Goal: Task Accomplishment & Management: Manage account settings

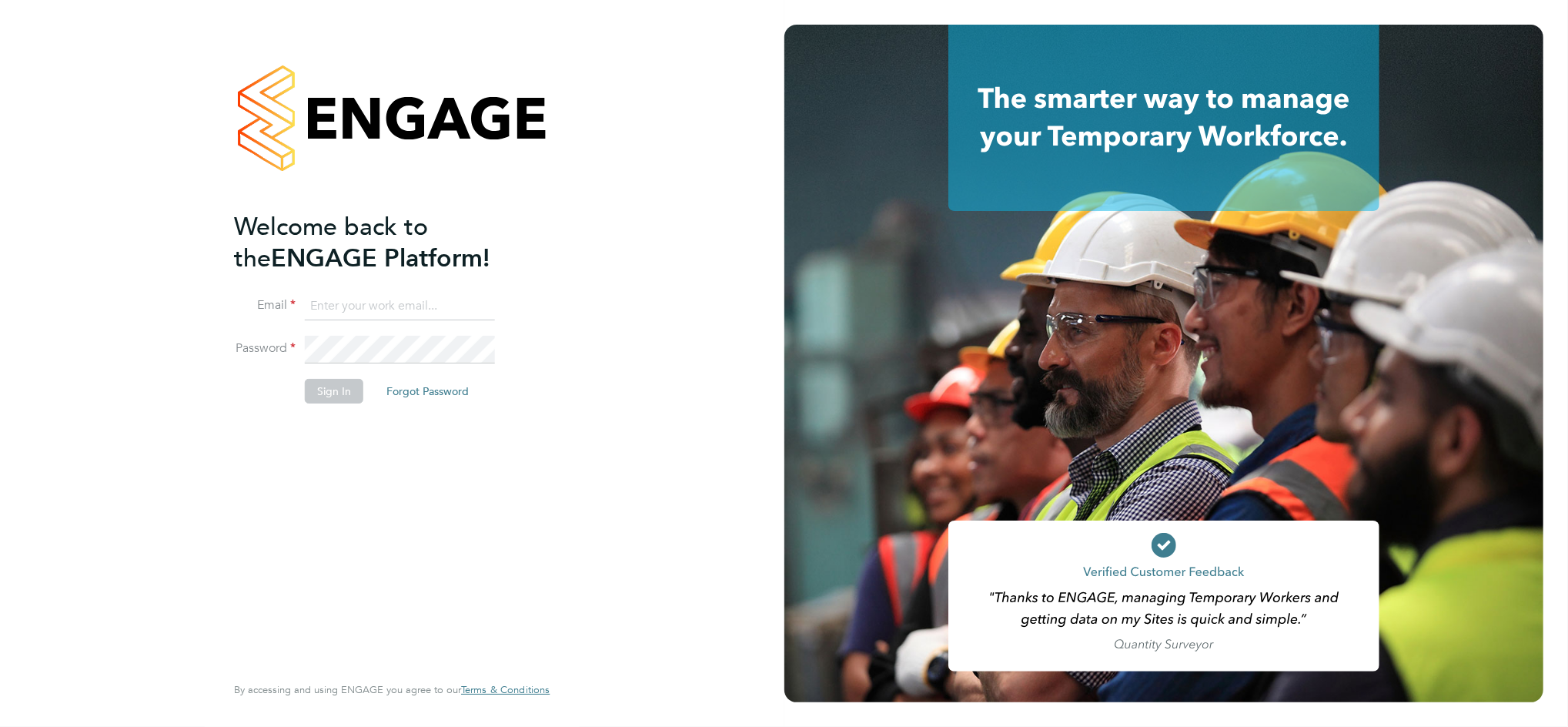
type input "daniel.bassett@thornbaker.co.uk"
click at [318, 393] on button "Sign In" at bounding box center [333, 391] width 59 height 25
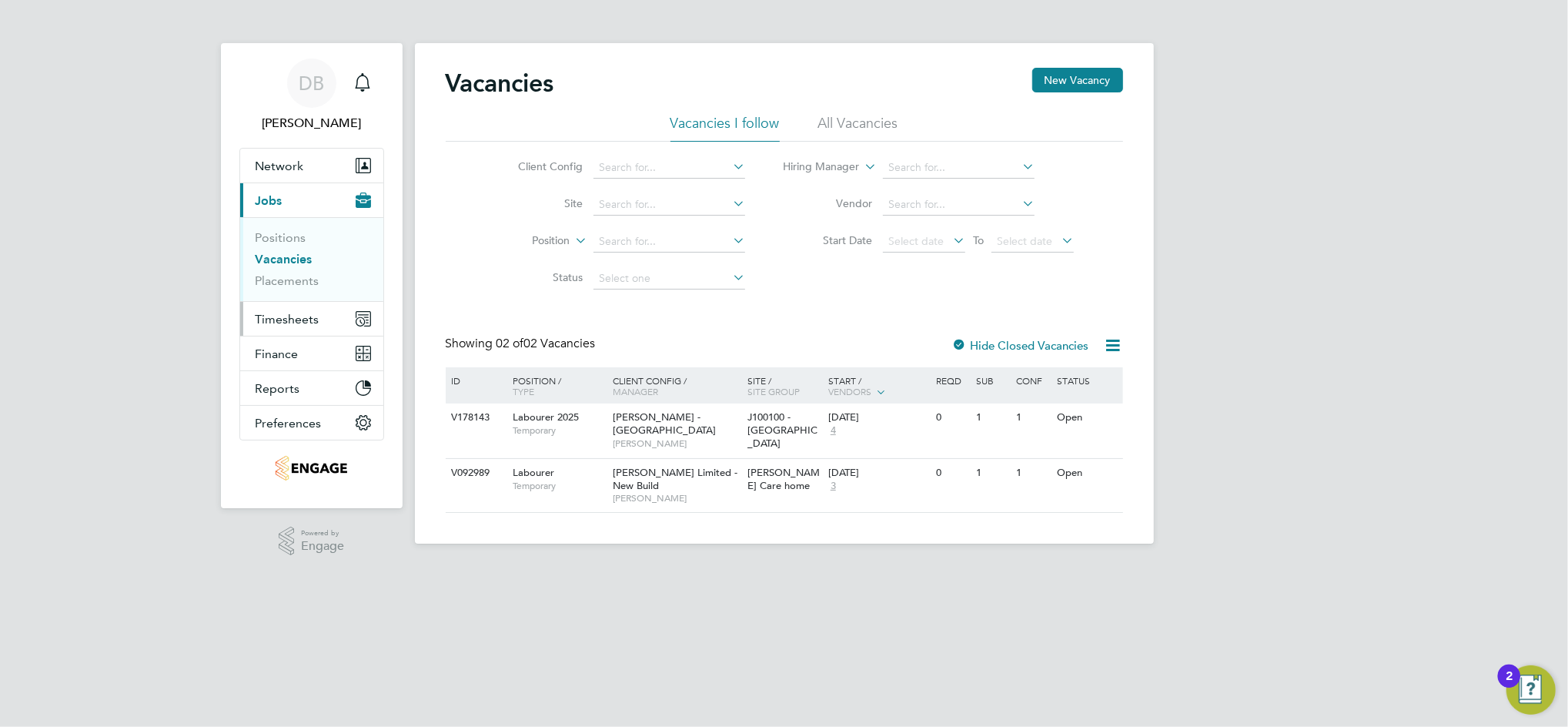
click at [296, 318] on span "Timesheets" at bounding box center [288, 319] width 64 height 14
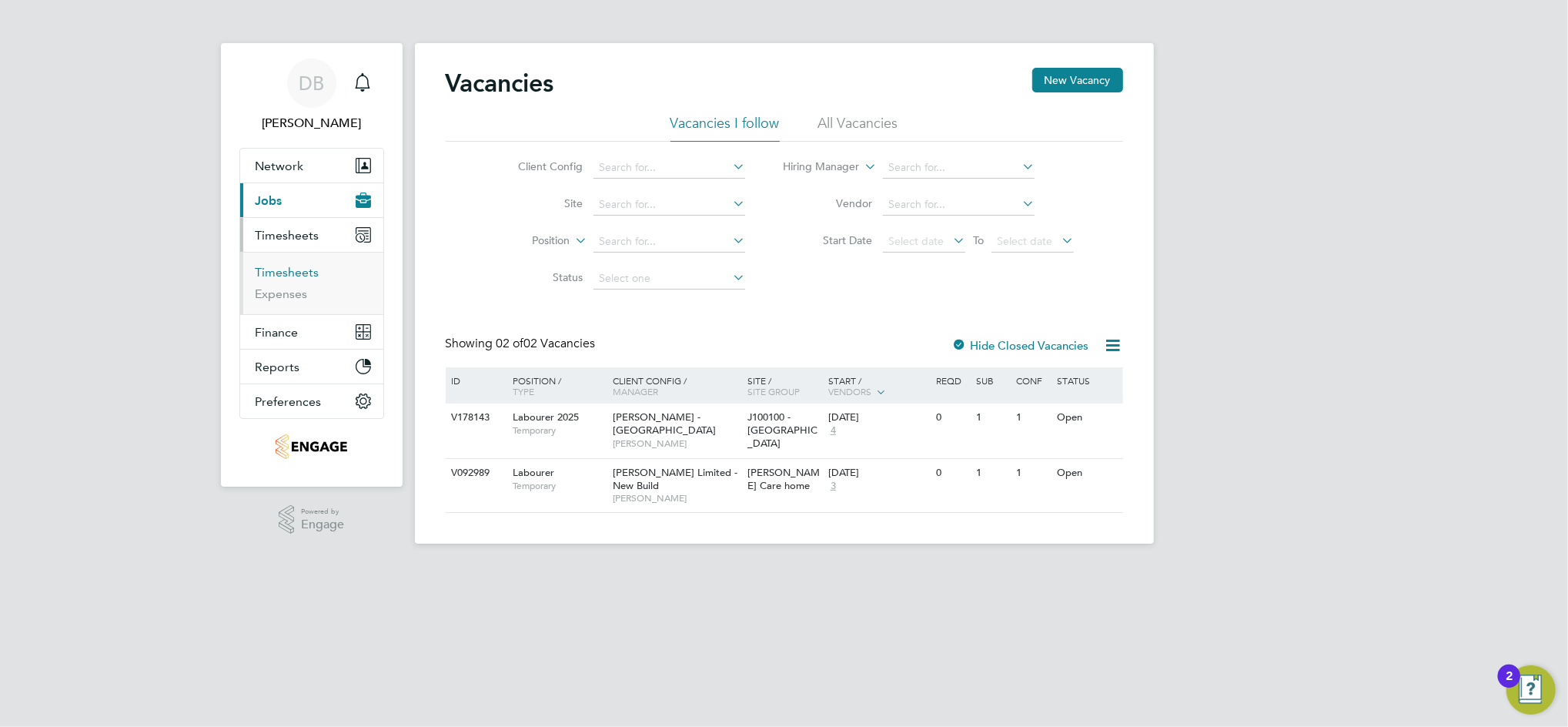
click at [296, 268] on link "Timesheets" at bounding box center [288, 272] width 64 height 14
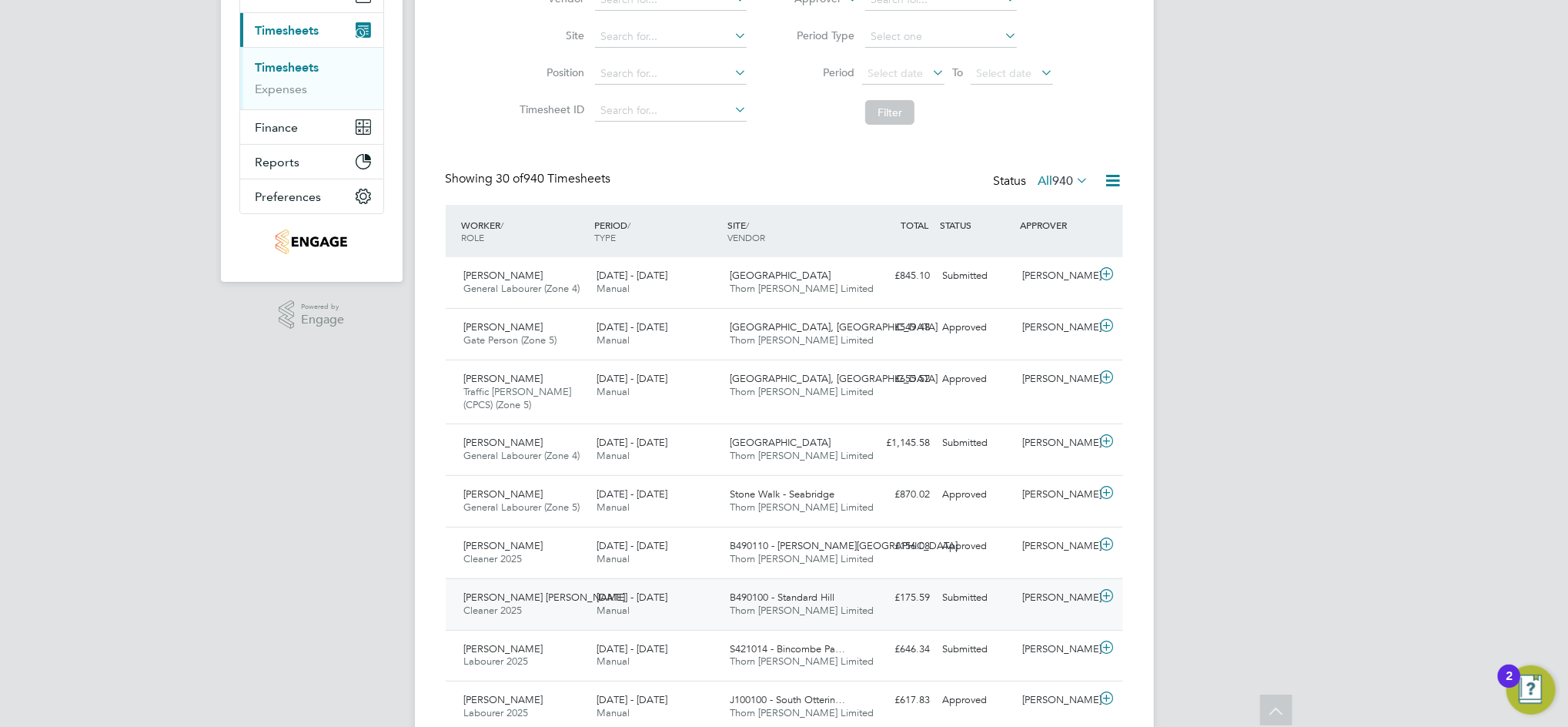
click at [1015, 604] on div "Submitted" at bounding box center [977, 598] width 80 height 26
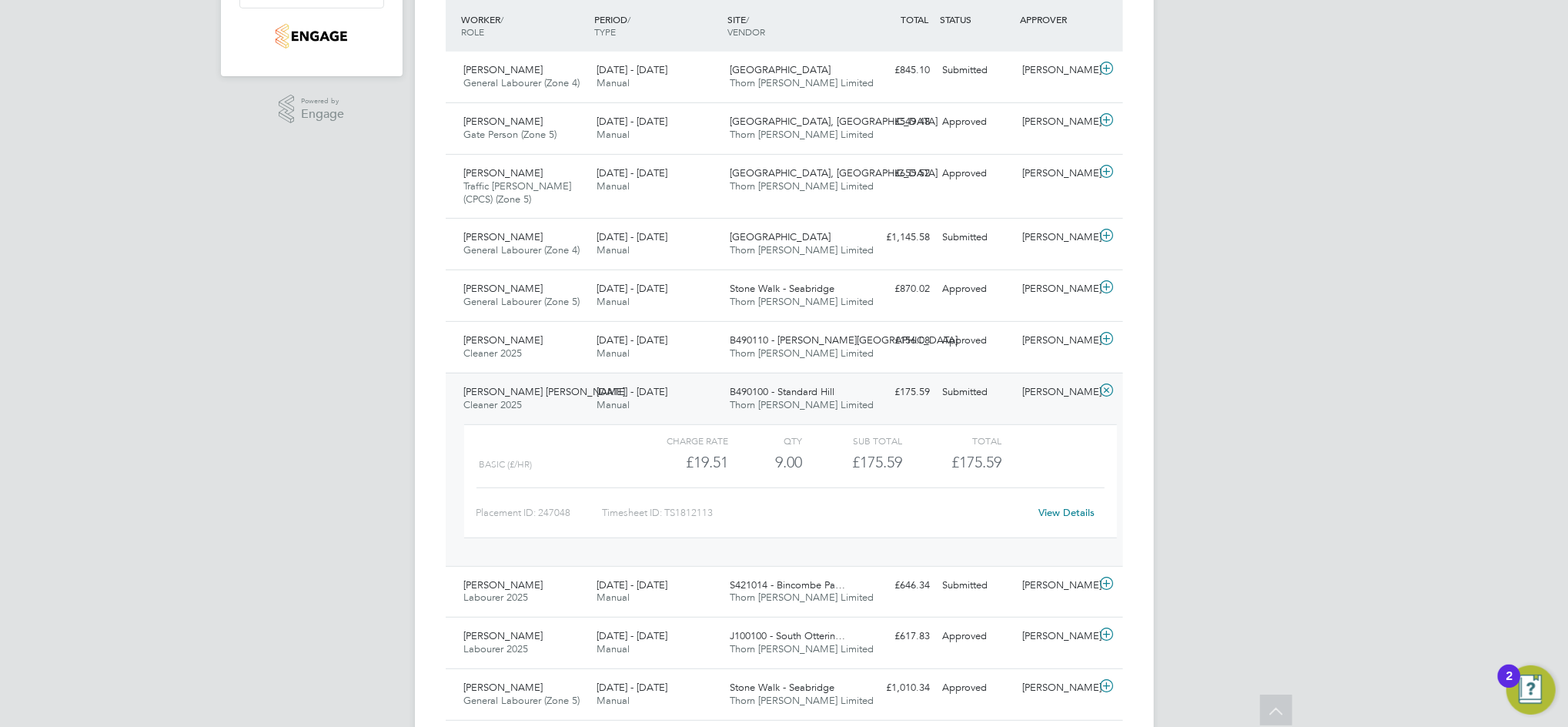
click at [1067, 511] on link "View Details" at bounding box center [1067, 512] width 56 height 13
click at [1023, 398] on div "Charlie Workman" at bounding box center [1057, 393] width 80 height 26
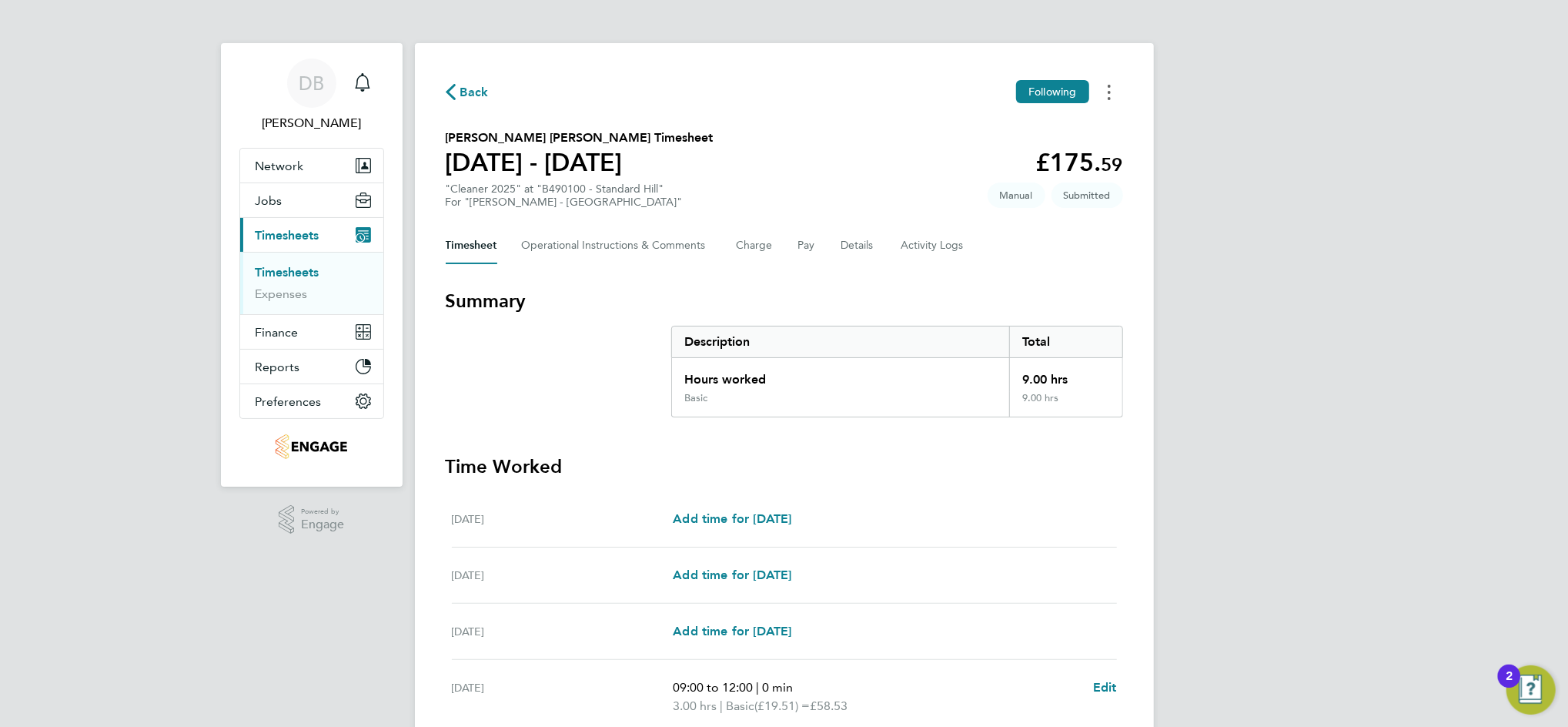
click at [1108, 97] on circle "Timesheets Menu" at bounding box center [1109, 99] width 3 height 3
click at [988, 159] on link "Download timesheet" at bounding box center [1031, 157] width 185 height 30
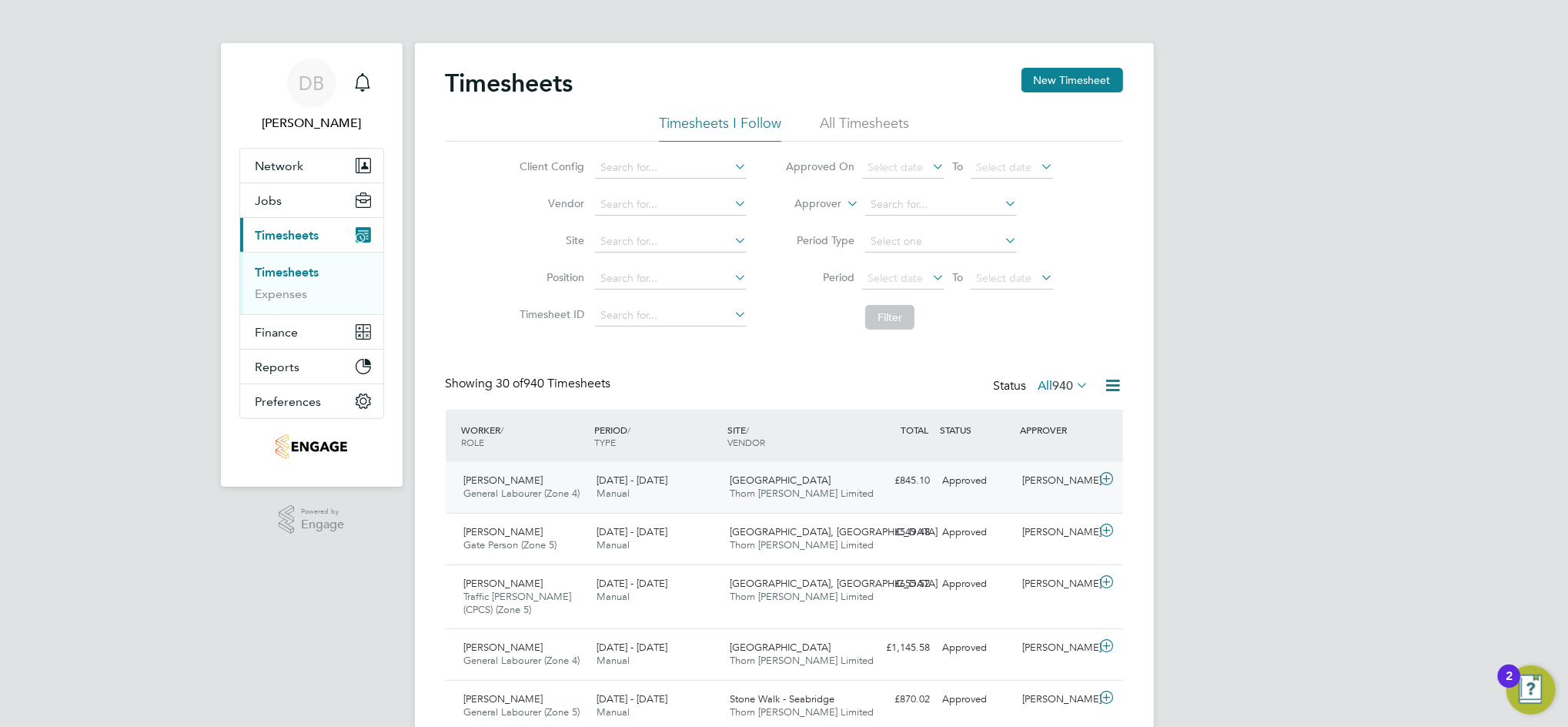
click at [1051, 491] on div "Nabeel Anwar" at bounding box center [1057, 481] width 80 height 26
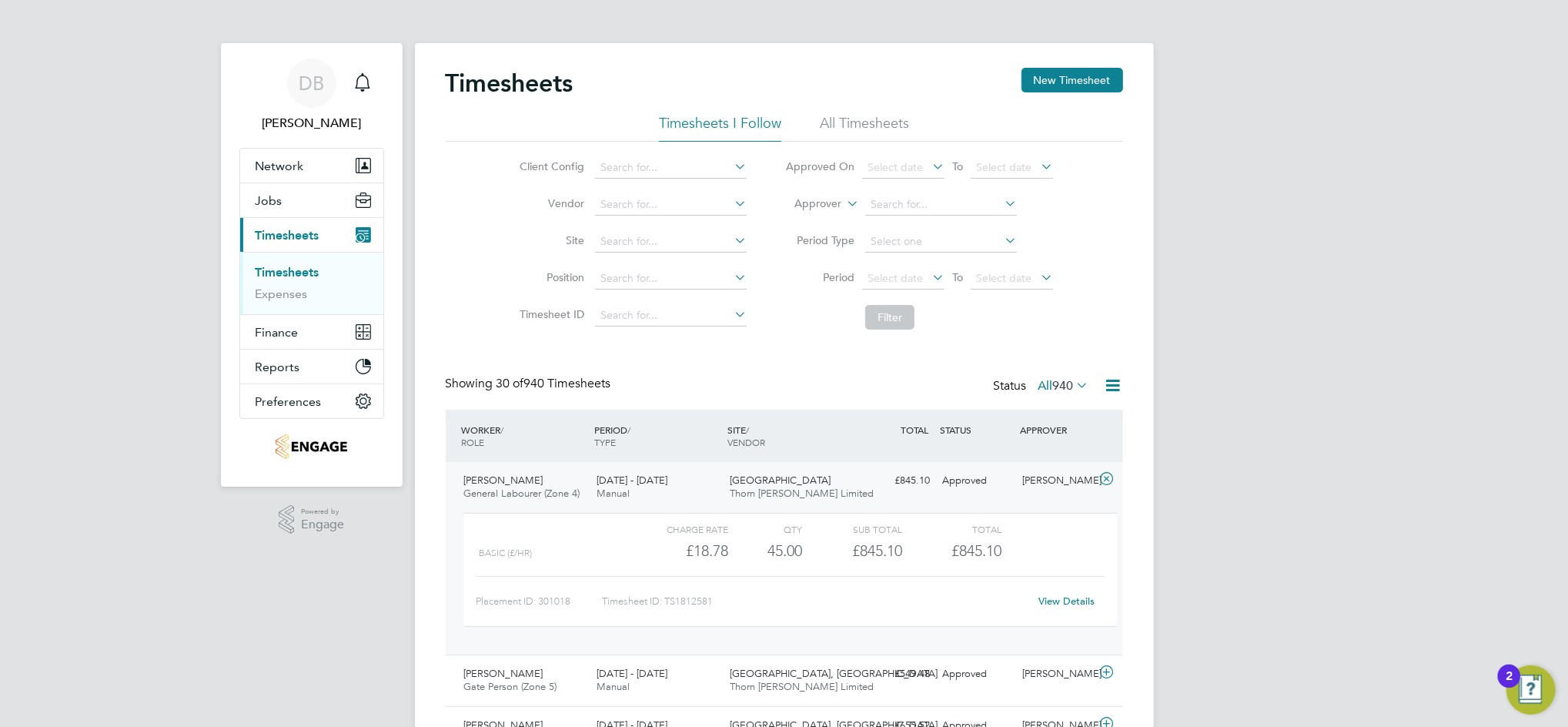
click at [1070, 599] on link "View Details" at bounding box center [1067, 600] width 56 height 13
click at [964, 488] on div "Approved" at bounding box center [977, 481] width 80 height 26
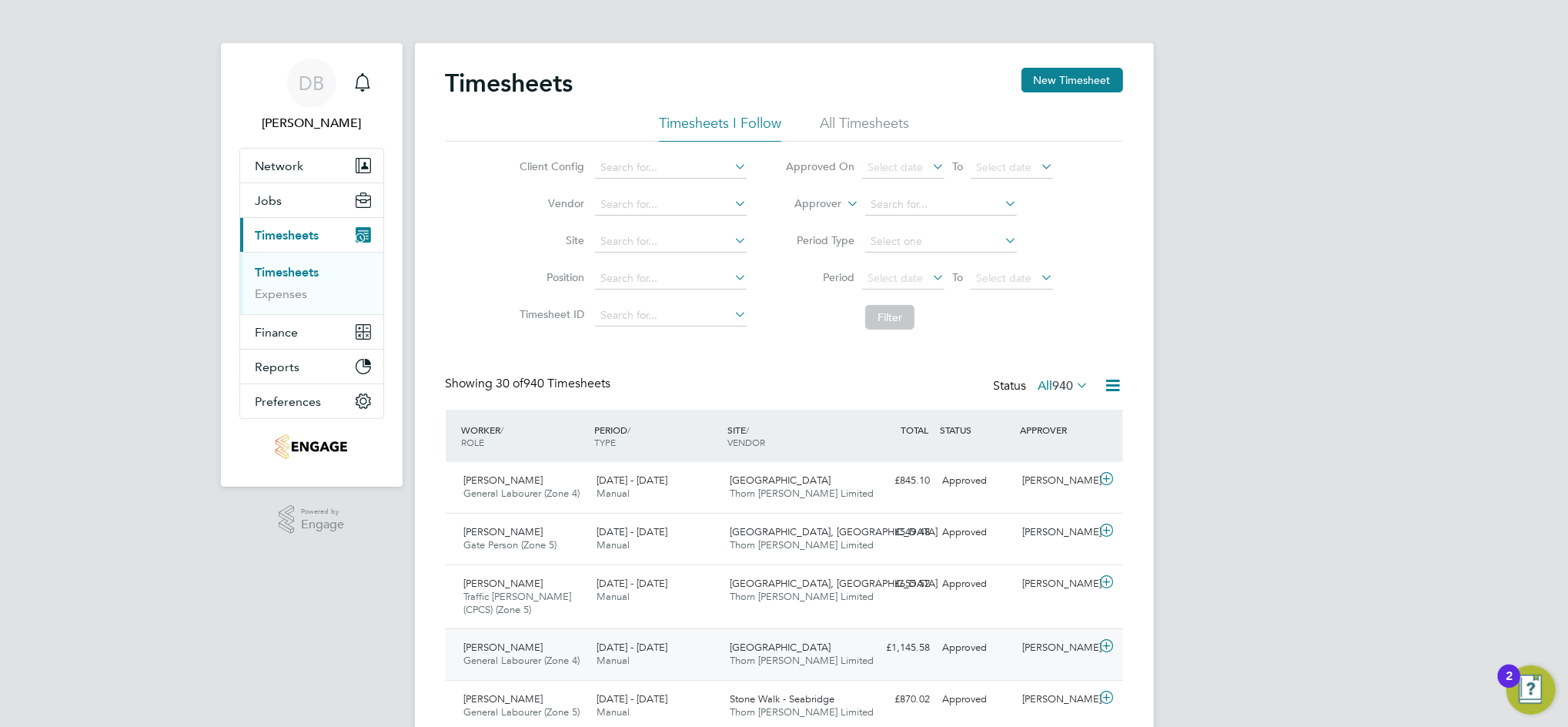
click at [1040, 656] on div "Nabeel Anwar" at bounding box center [1057, 648] width 80 height 26
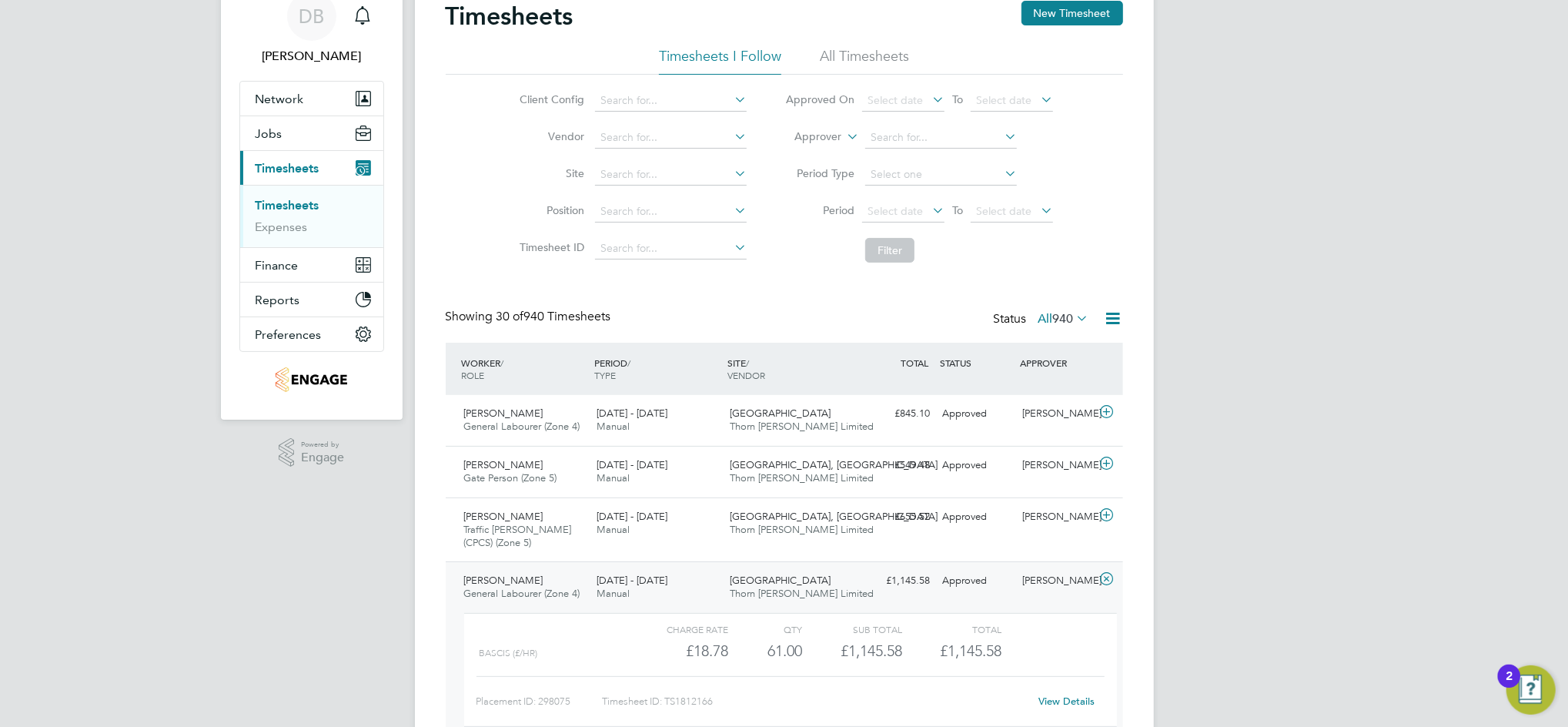
scroll to position [103, 0]
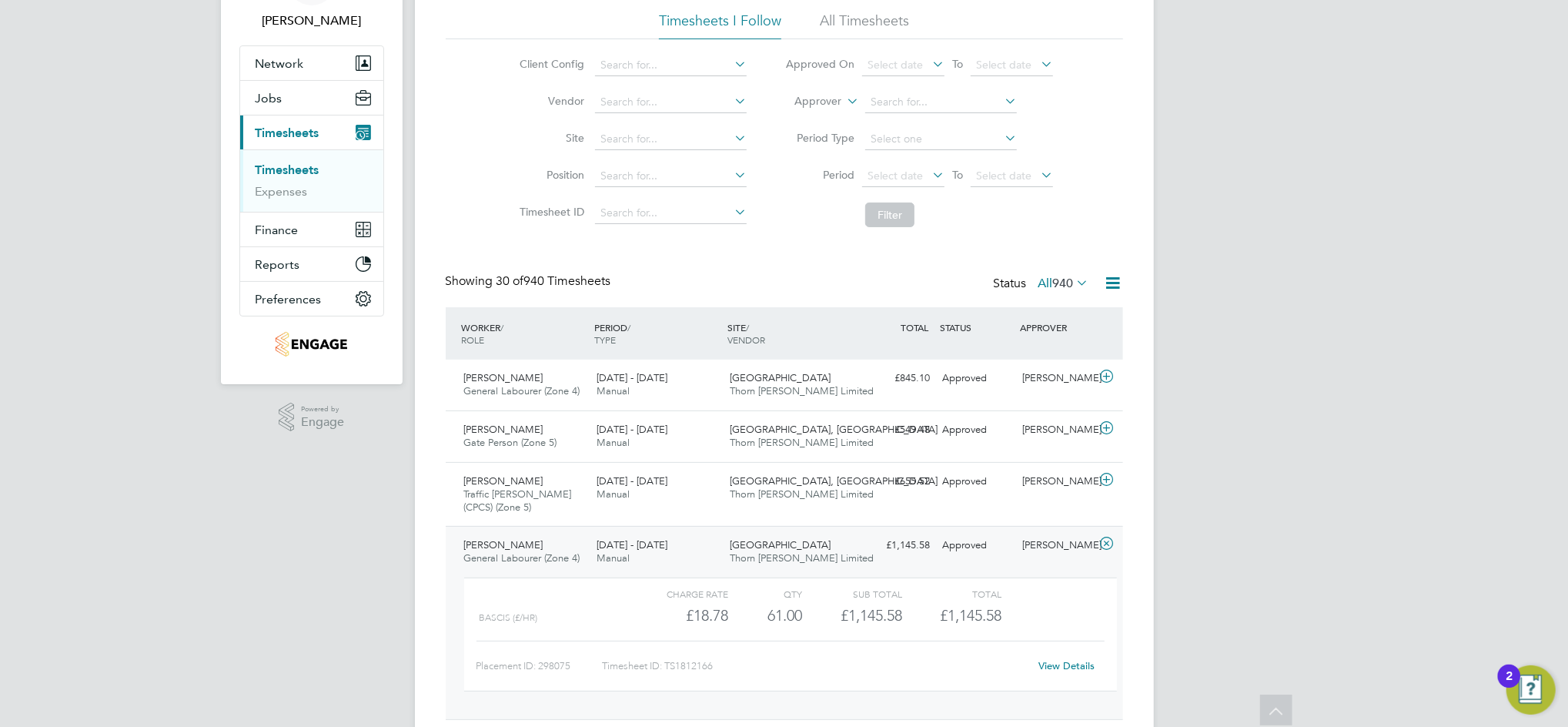
click at [1045, 660] on link "View Details" at bounding box center [1067, 665] width 56 height 13
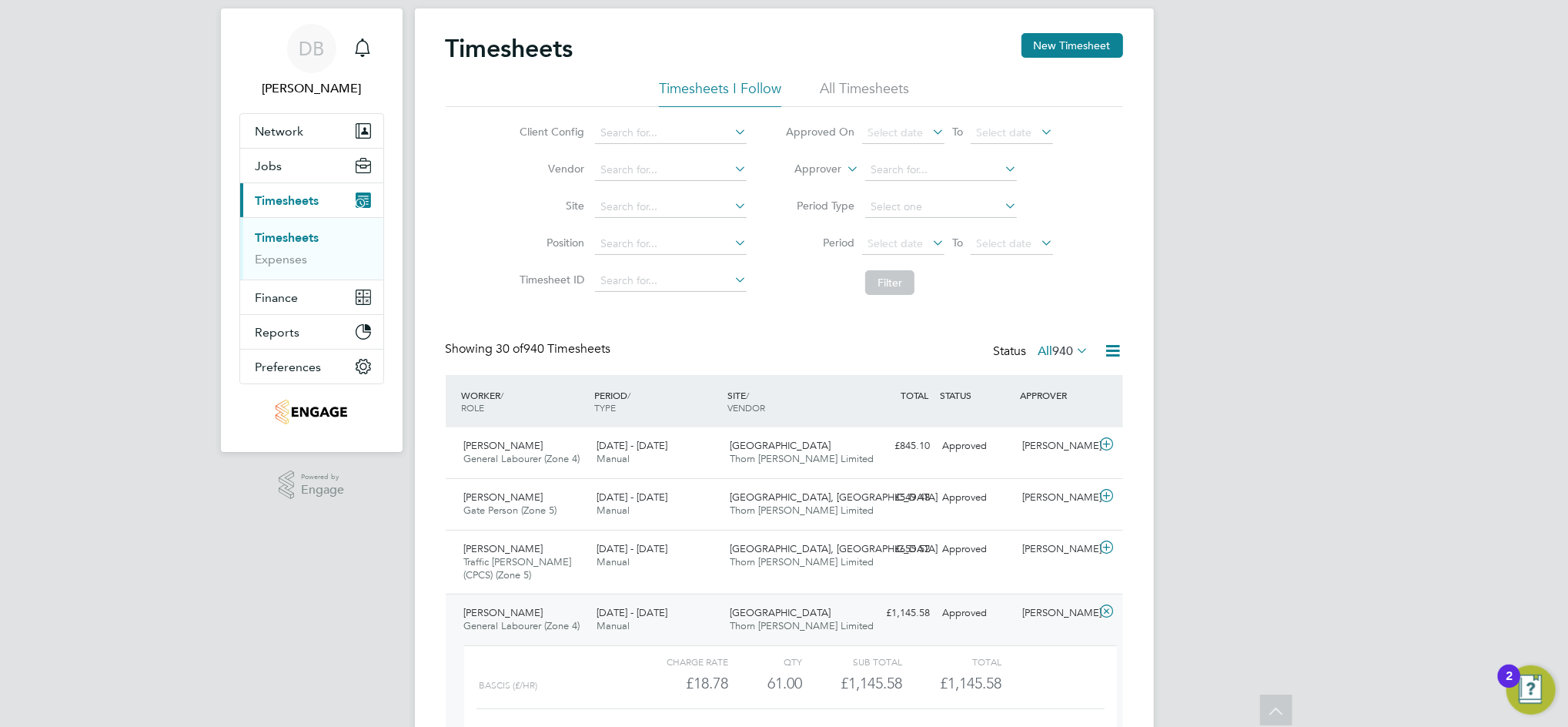
scroll to position [0, 0]
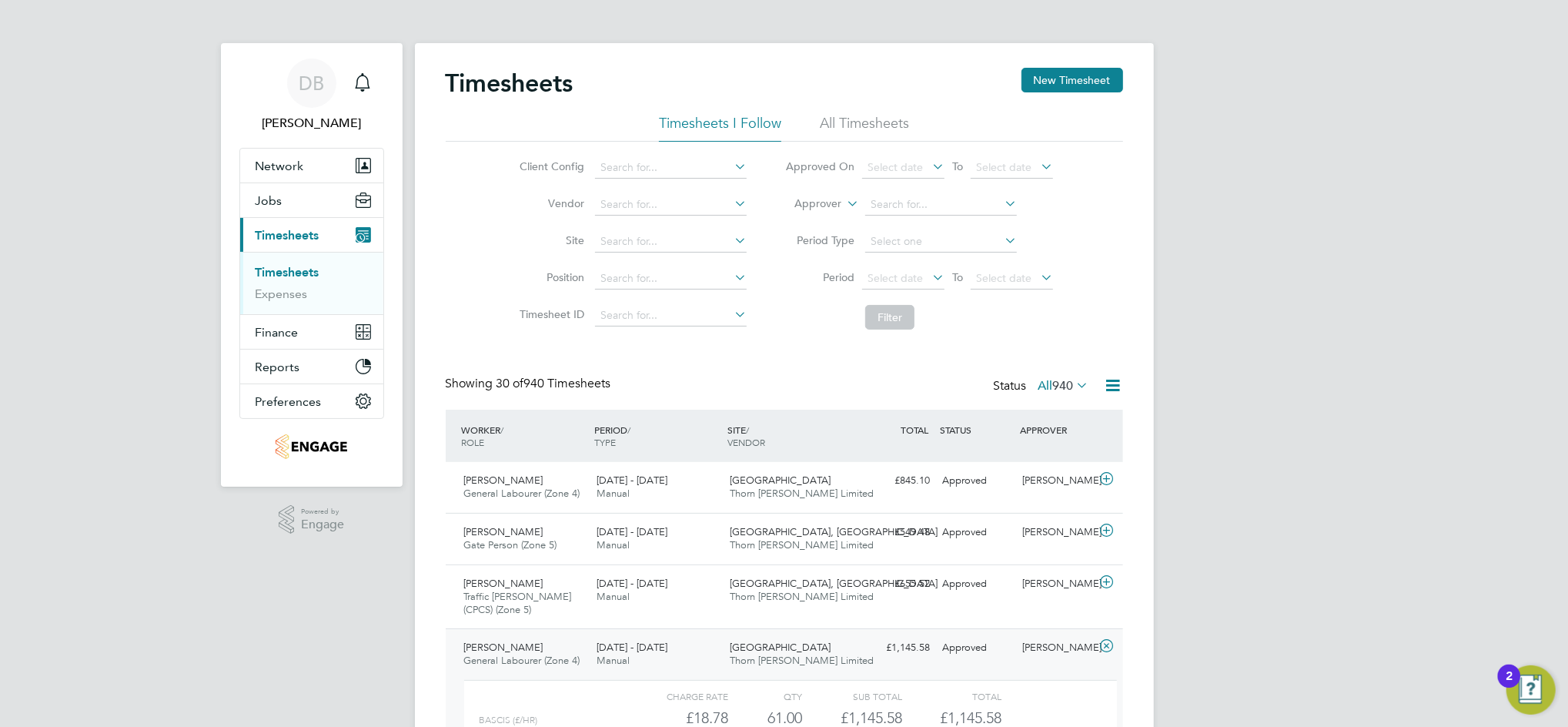
click at [1057, 658] on div "Nabeel Anwar" at bounding box center [1057, 648] width 80 height 26
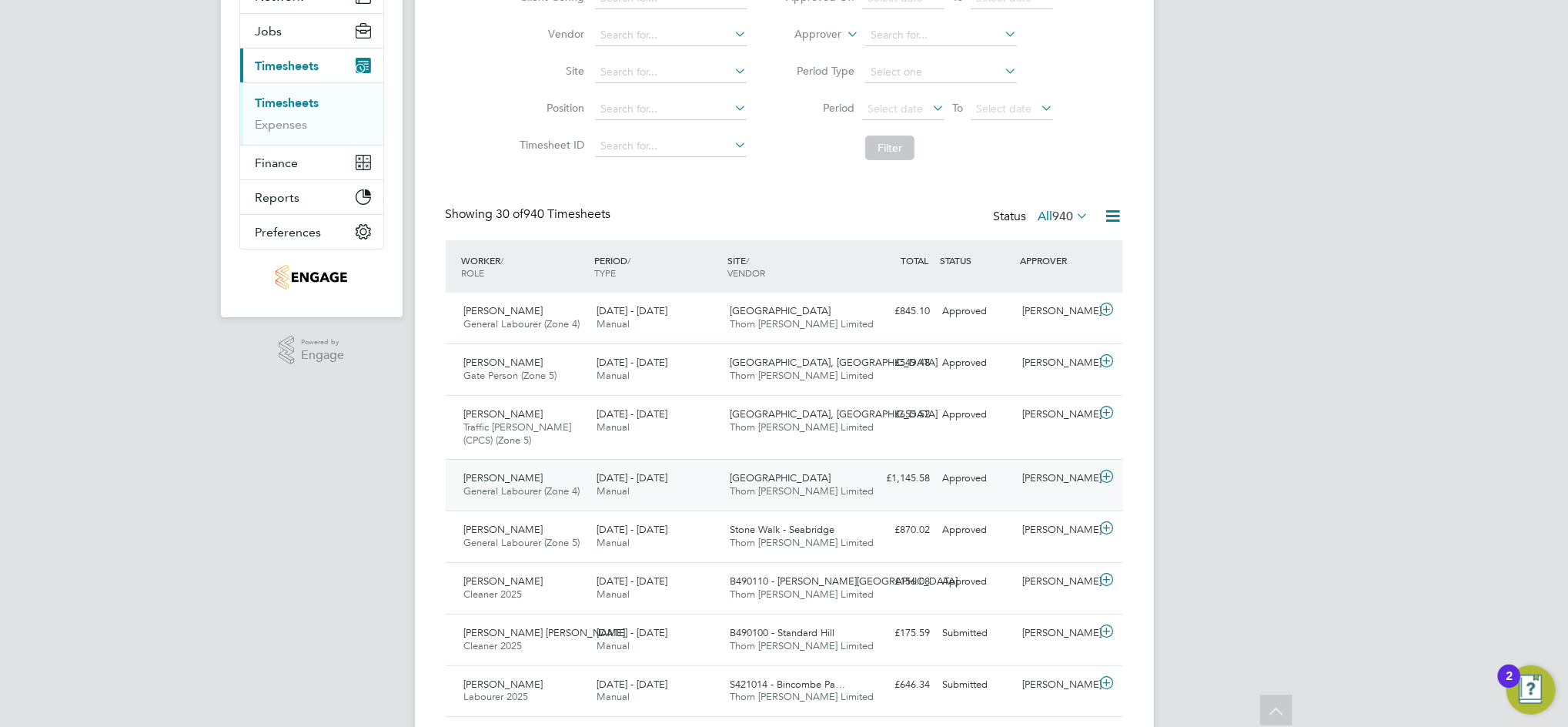
scroll to position [204, 0]
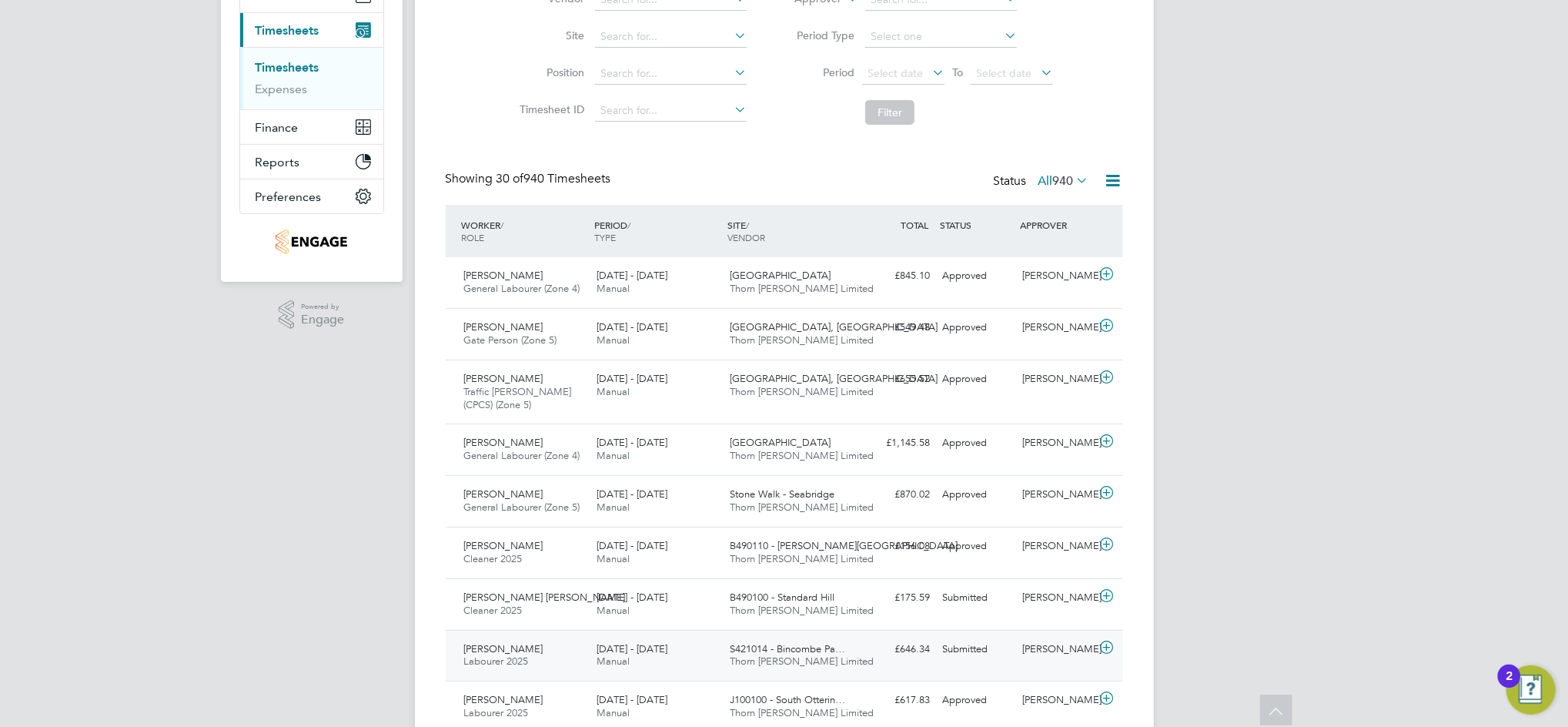
click at [1038, 649] on div "Jonathan West" at bounding box center [1057, 649] width 80 height 26
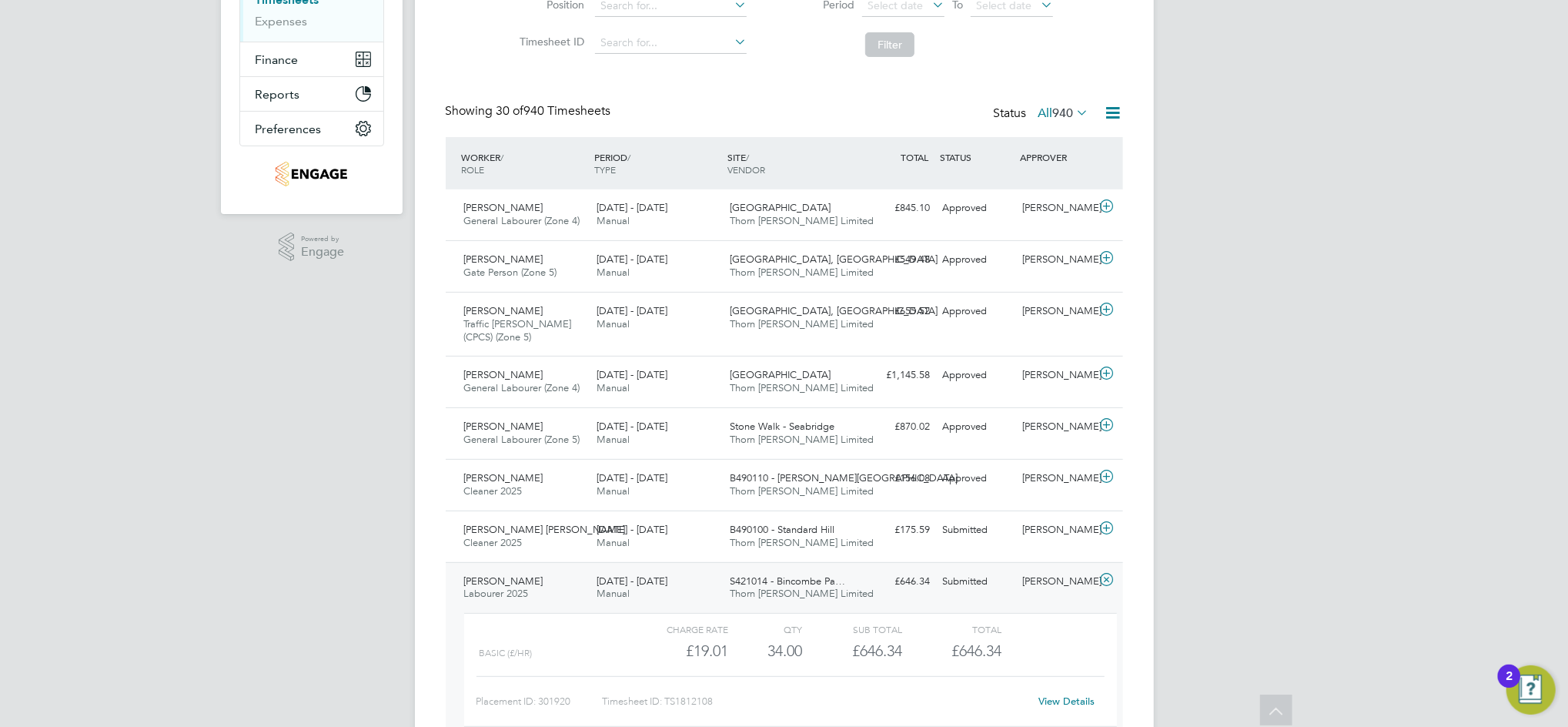
scroll to position [308, 0]
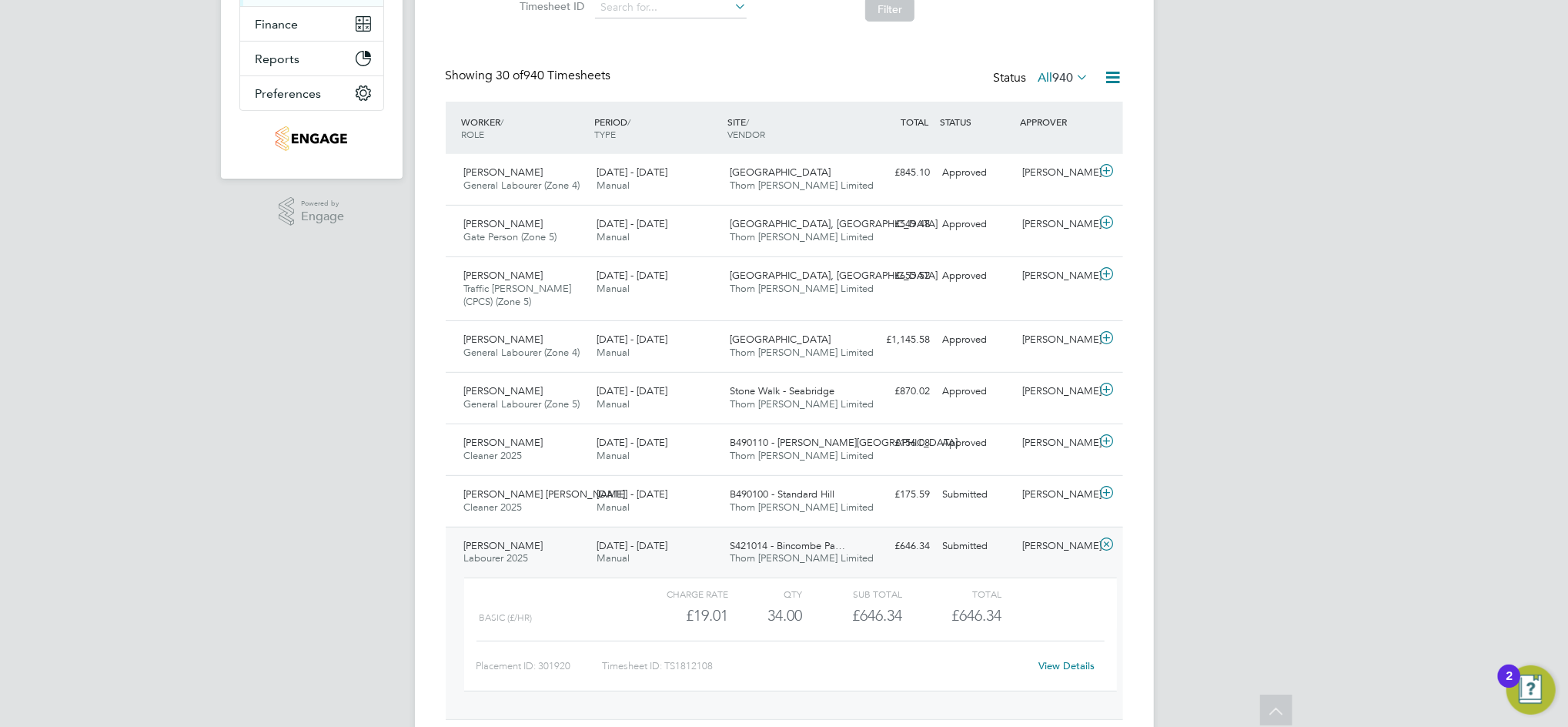
click at [1066, 669] on link "View Details" at bounding box center [1067, 665] width 56 height 13
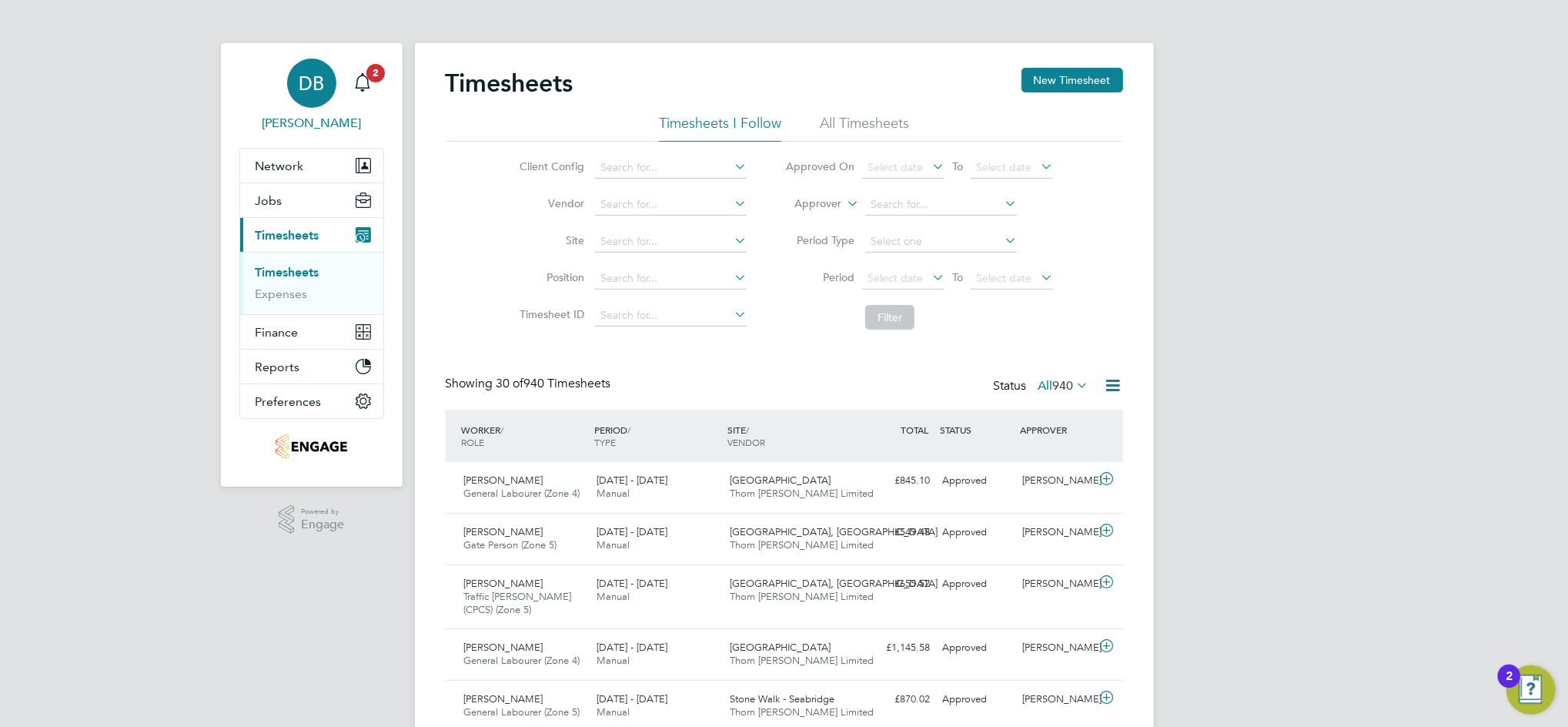
drag, startPoint x: 300, startPoint y: 82, endPoint x: 337, endPoint y: 82, distance: 37.0
click at [300, 82] on span "DB" at bounding box center [312, 83] width 26 height 20
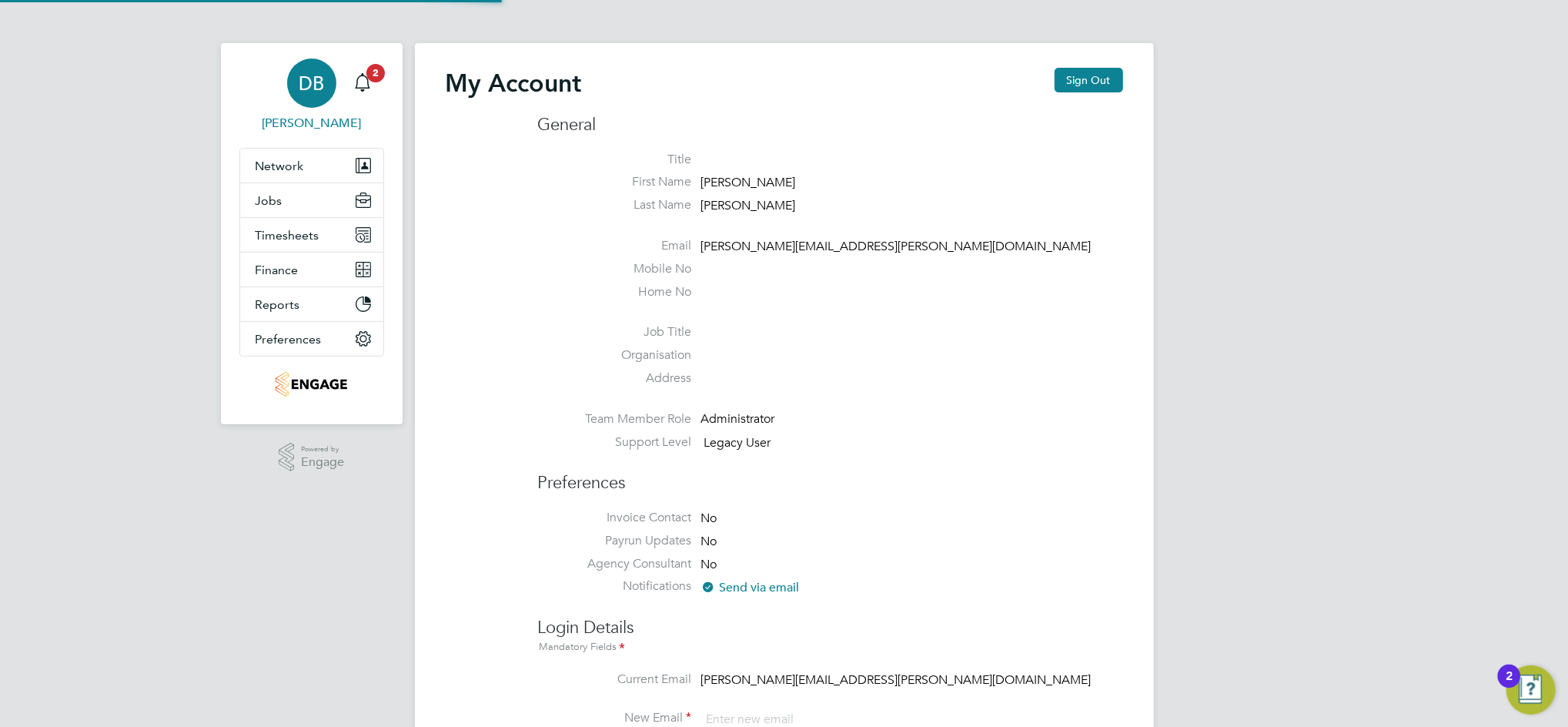
type input "daniel.bassett@thornbaker.co.uk"
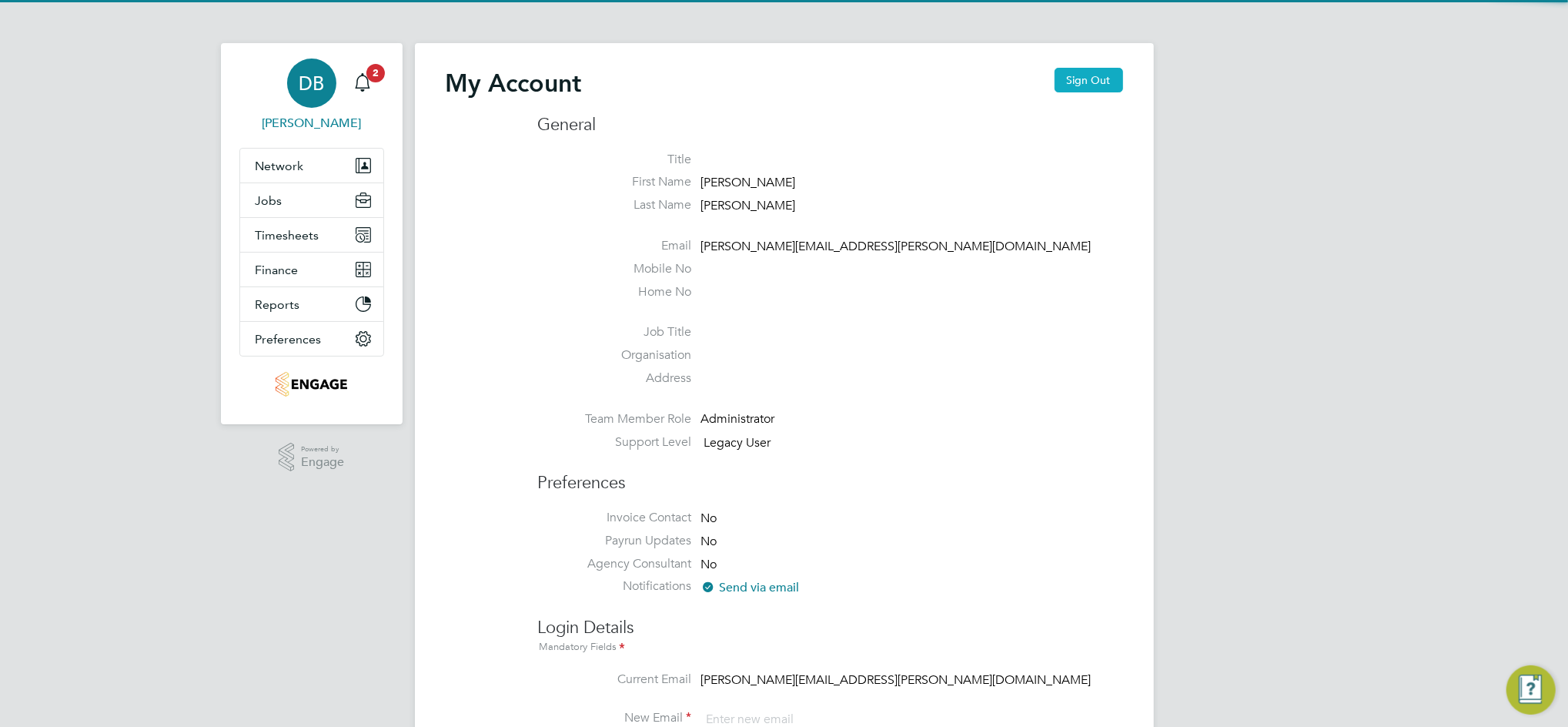
click at [1105, 75] on button "Sign Out" at bounding box center [1089, 80] width 68 height 25
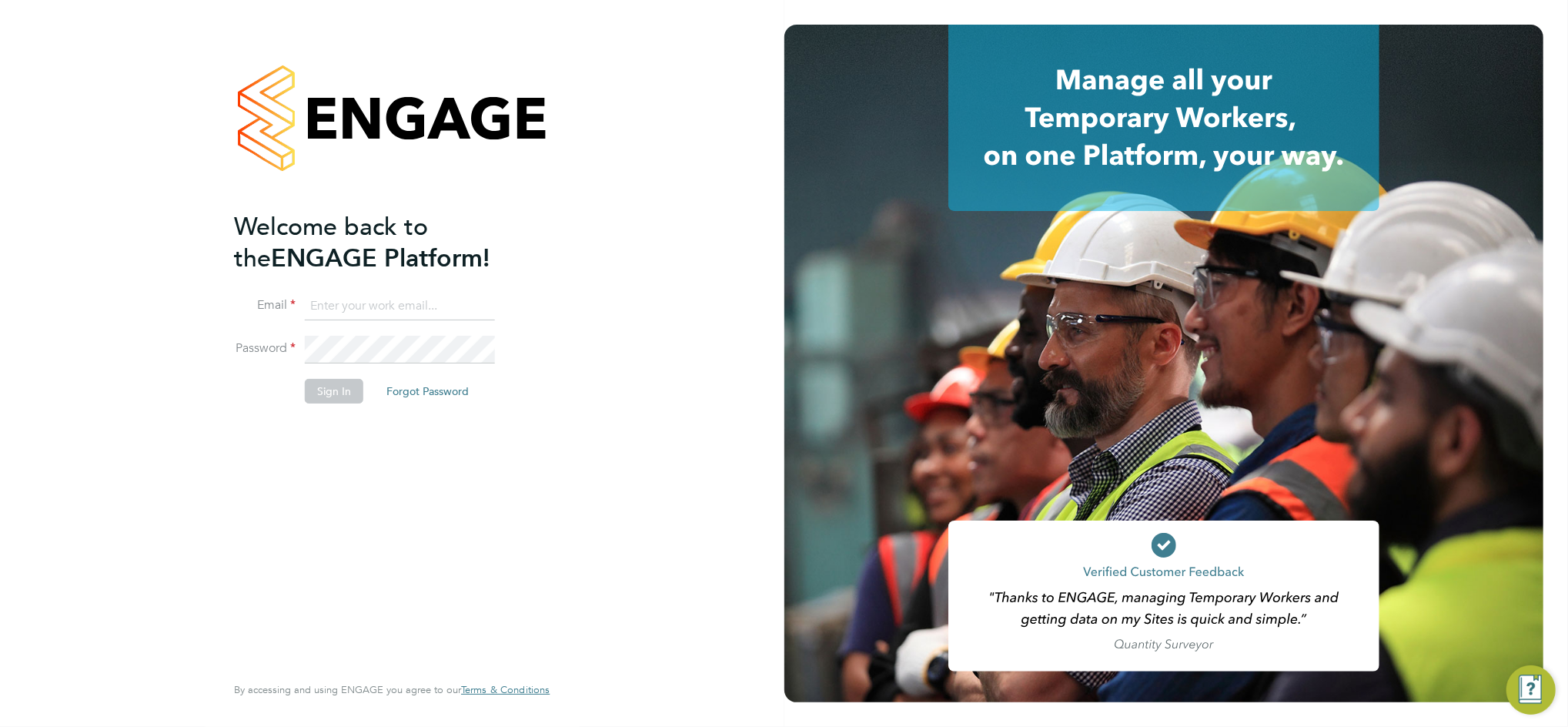
type input "daniel.bassett@thornbaker.co.uk"
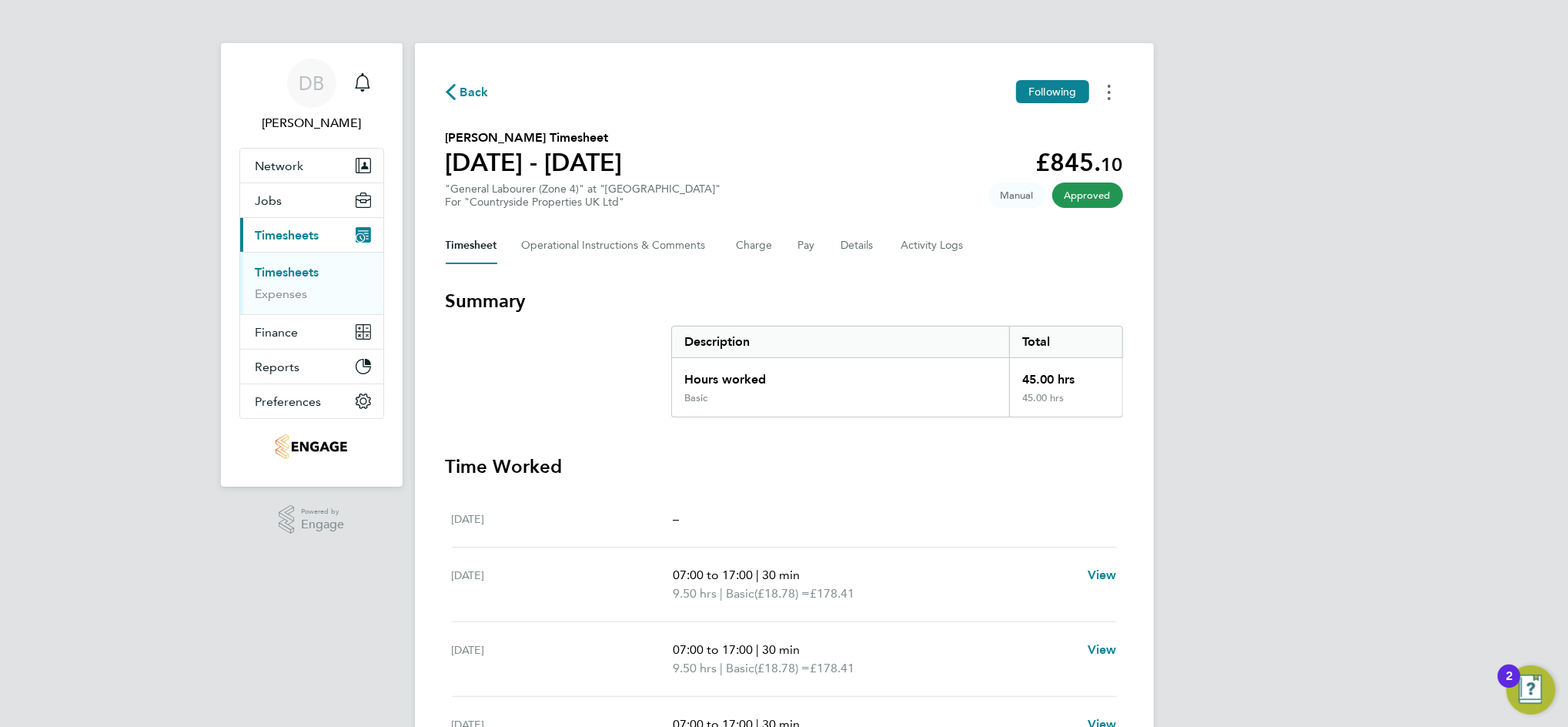
click at [1109, 87] on circle "Timesheets Menu" at bounding box center [1109, 87] width 3 height 3
click at [1037, 119] on link "Download timesheet" at bounding box center [1031, 126] width 185 height 30
click at [1113, 94] on button "Timesheets Menu" at bounding box center [1109, 92] width 28 height 24
click at [1058, 120] on link "Download timesheet" at bounding box center [1031, 126] width 185 height 30
click at [1105, 87] on button "Timesheets Menu" at bounding box center [1109, 92] width 28 height 24
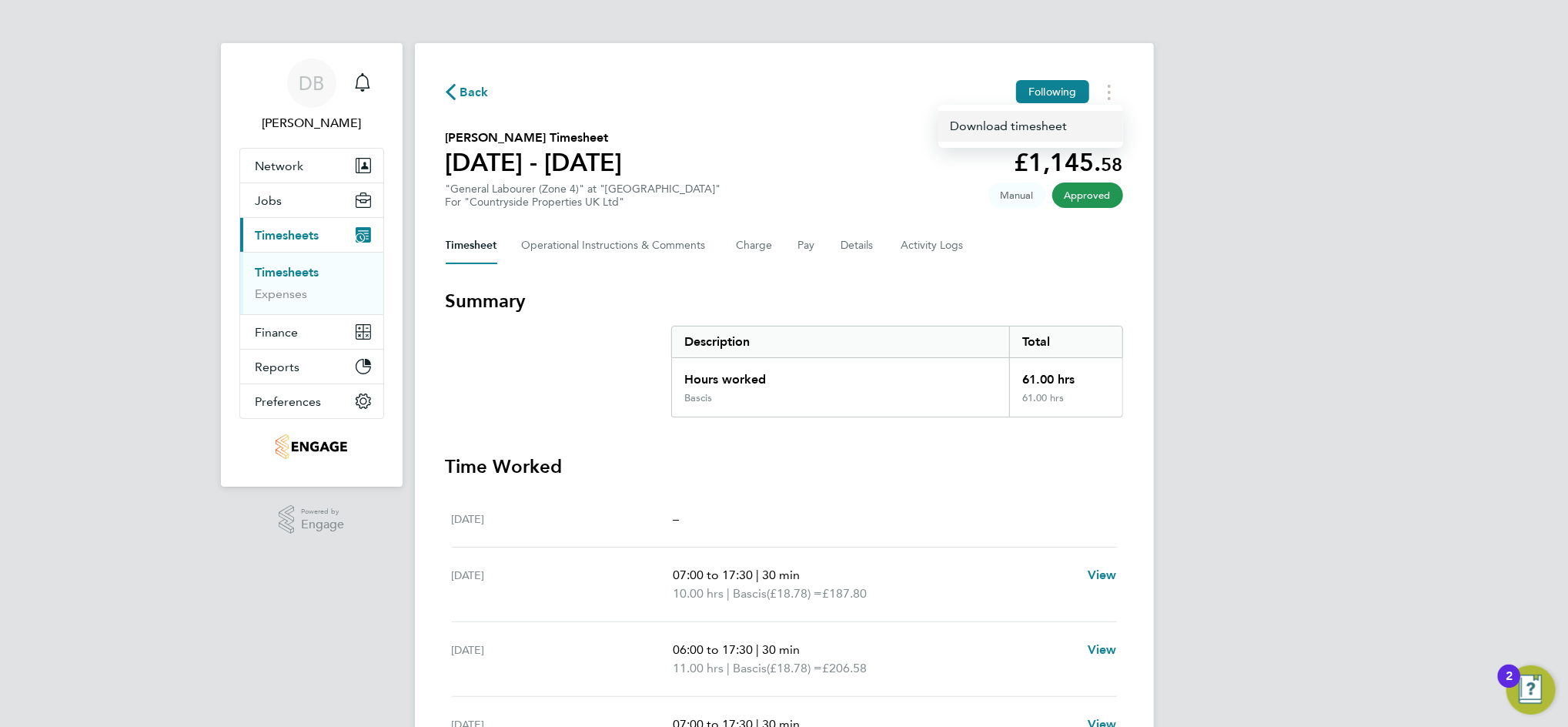
click at [978, 125] on link "Download timesheet" at bounding box center [1031, 126] width 185 height 30
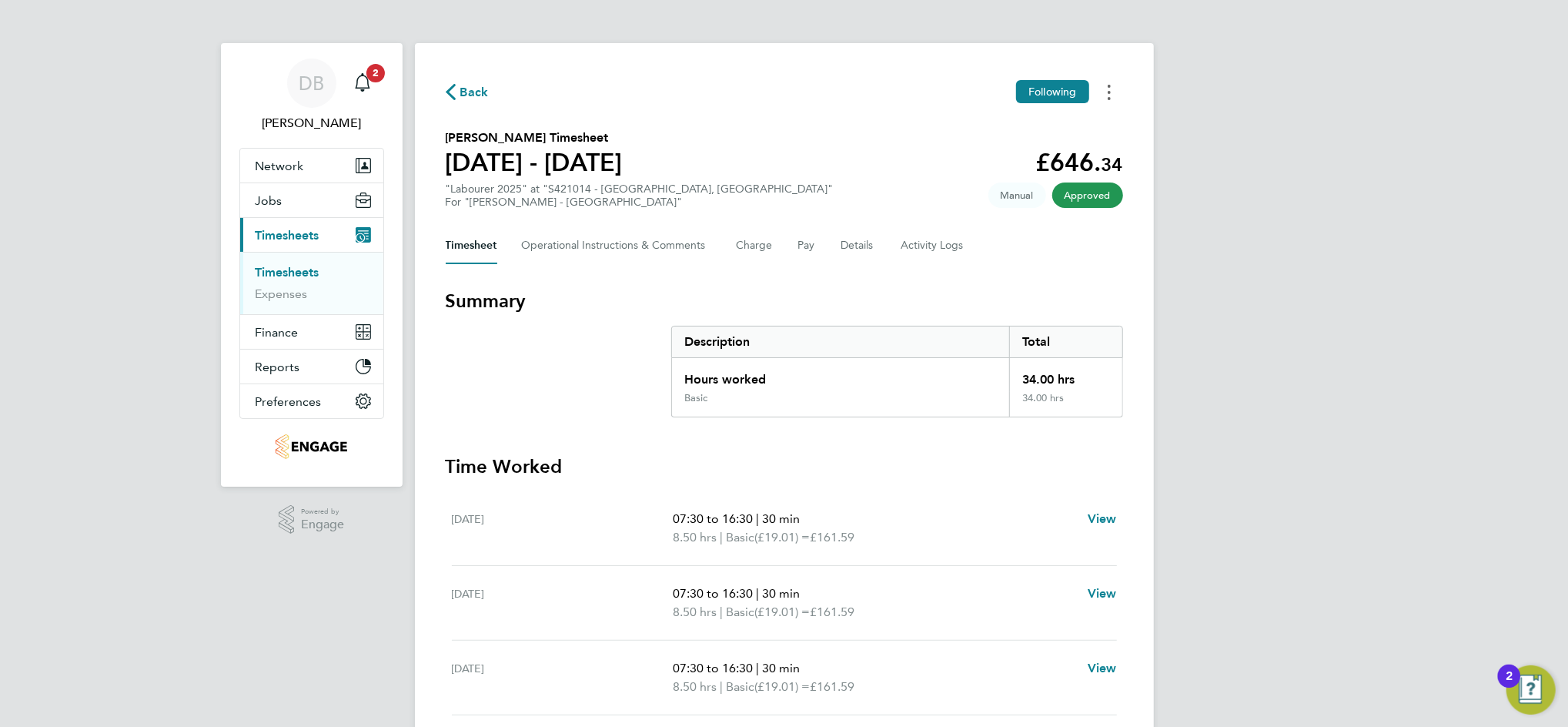
click at [1114, 99] on button "Timesheets Menu" at bounding box center [1109, 92] width 28 height 24
click at [1012, 127] on link "Download timesheet" at bounding box center [1031, 126] width 185 height 30
